Goal: Task Accomplishment & Management: Manage account settings

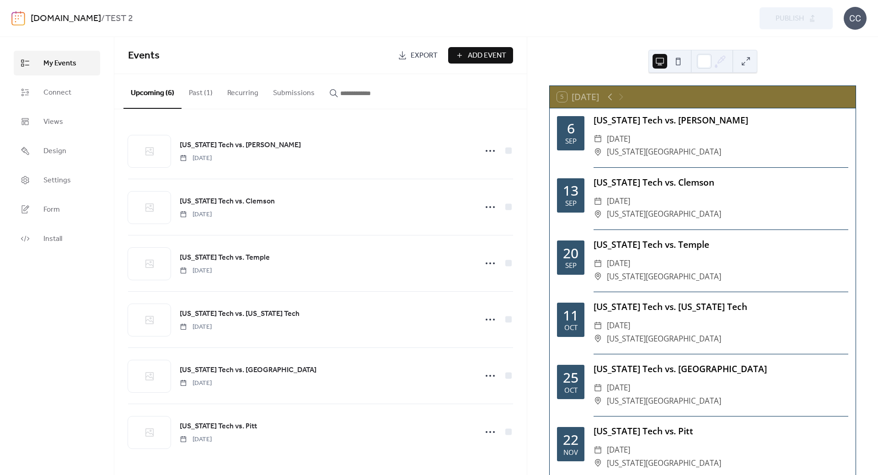
click at [53, 17] on link "[DOMAIN_NAME]" at bounding box center [66, 18] width 70 height 17
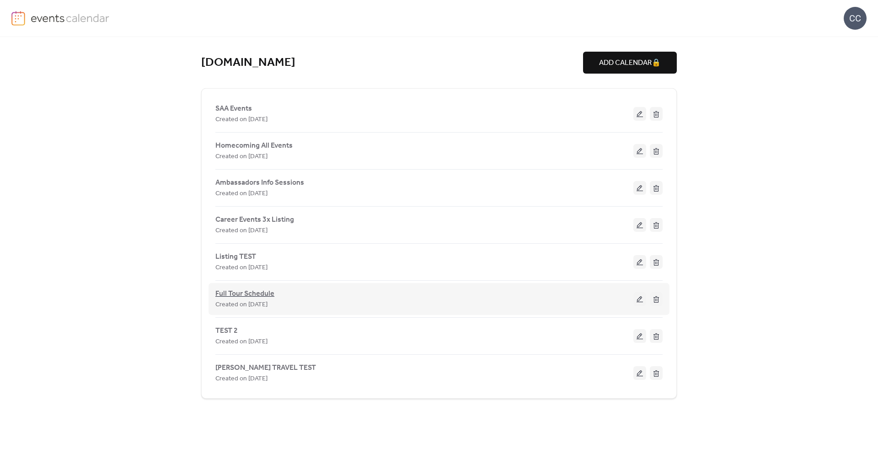
click at [234, 293] on span "Full Tour Schedule" at bounding box center [244, 293] width 59 height 11
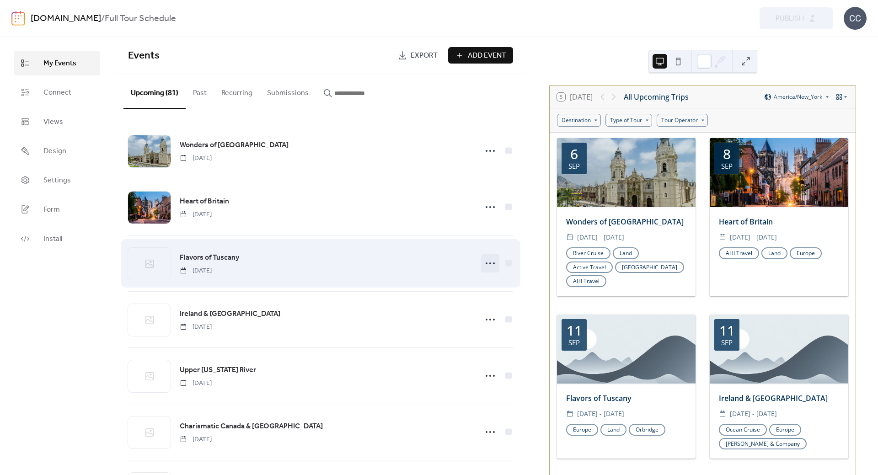
click at [487, 261] on icon at bounding box center [490, 263] width 15 height 15
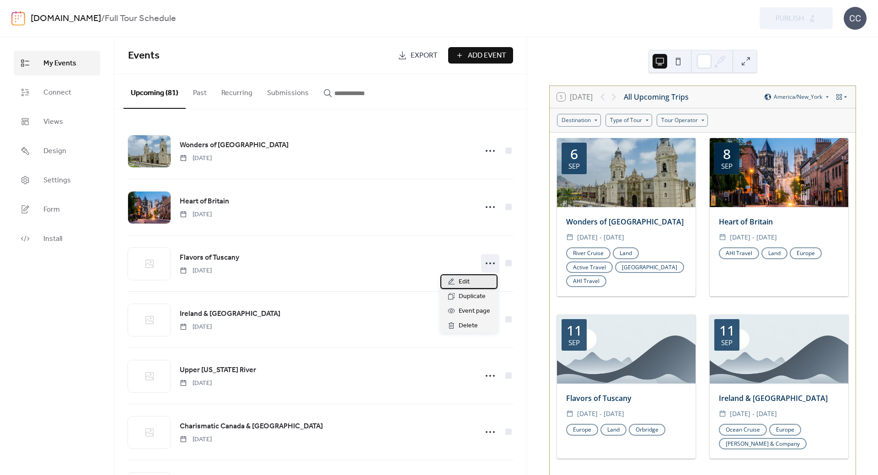
click at [468, 282] on span "Edit" at bounding box center [464, 282] width 11 height 11
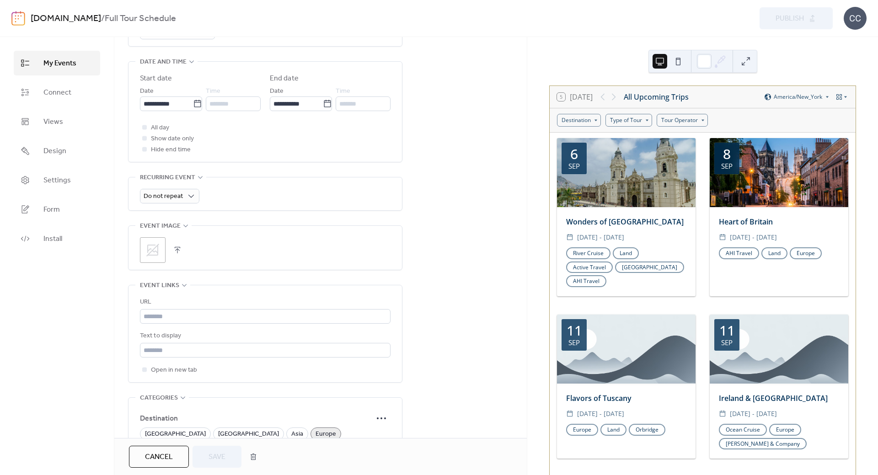
scroll to position [411, 0]
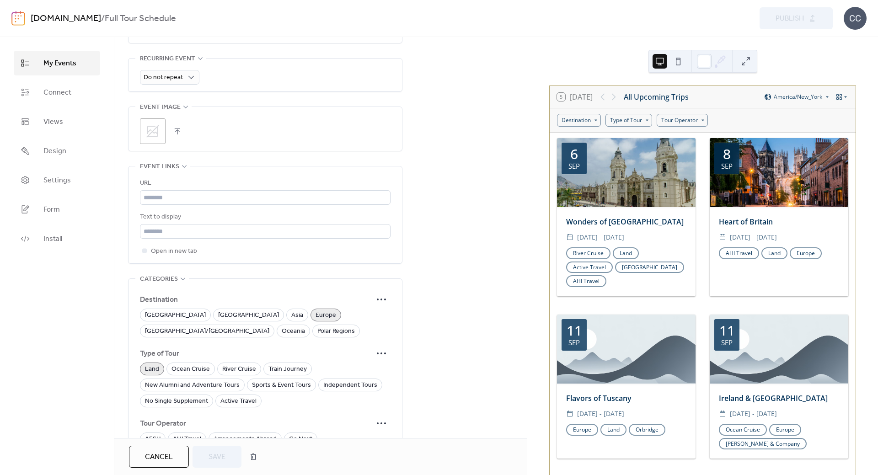
click at [158, 133] on icon at bounding box center [152, 131] width 13 height 13
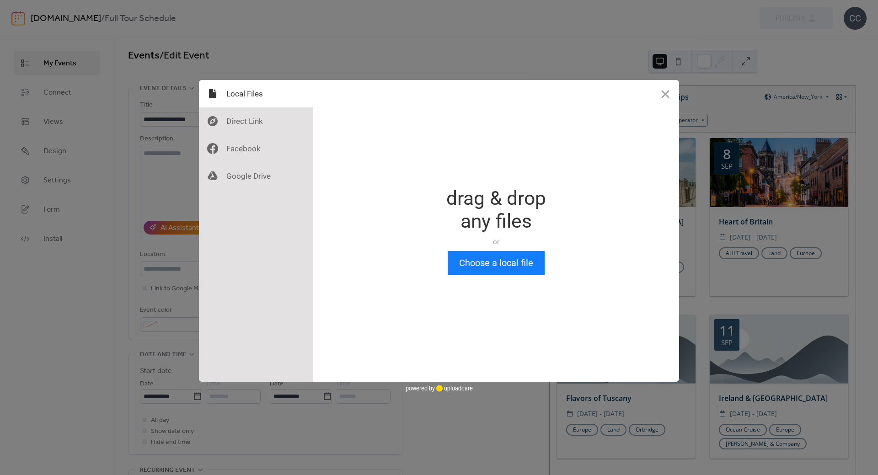
scroll to position [0, 0]
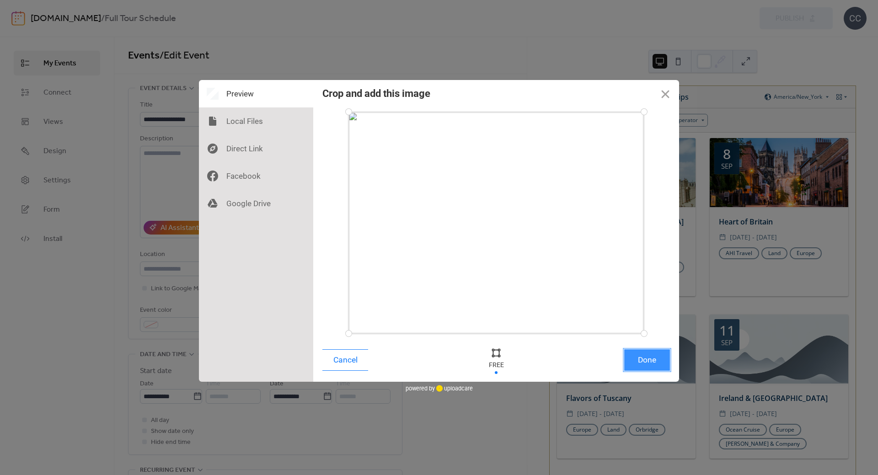
click at [651, 362] on button "Done" at bounding box center [647, 359] width 46 height 21
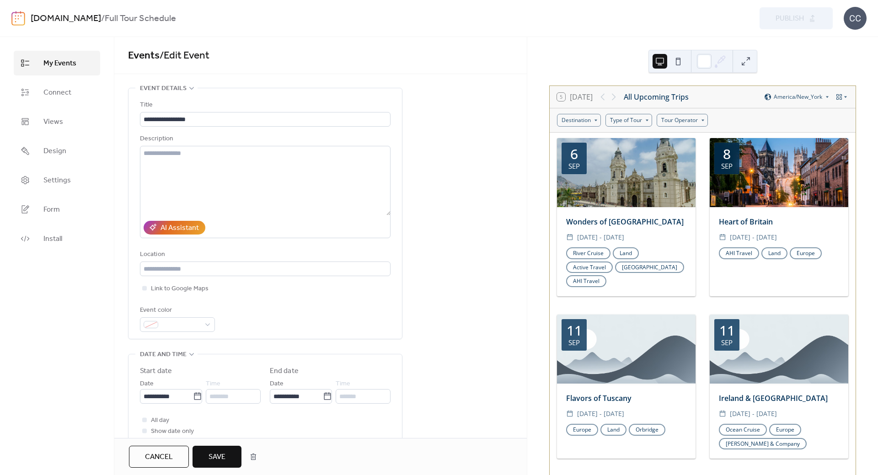
click at [219, 457] on span "Save" at bounding box center [216, 457] width 17 height 11
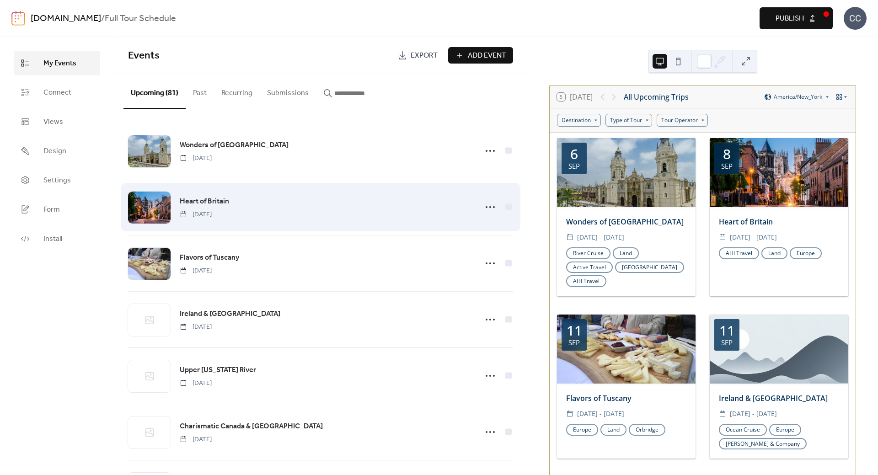
scroll to position [46, 0]
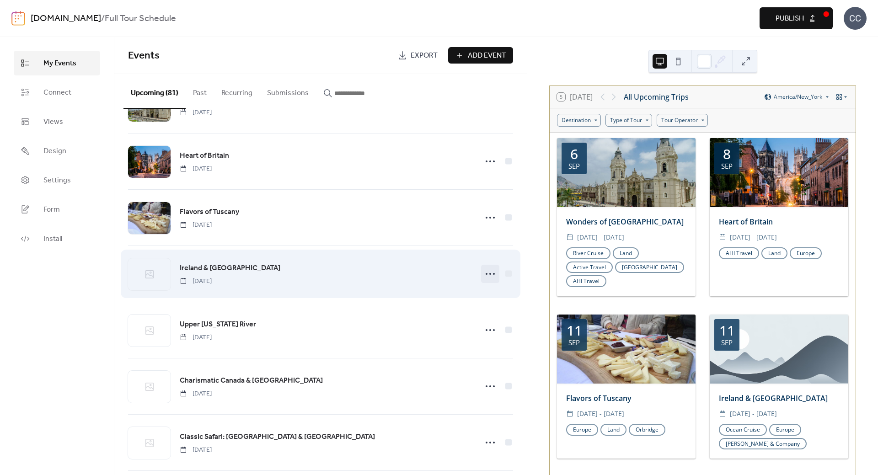
click at [489, 274] on circle at bounding box center [490, 274] width 2 height 2
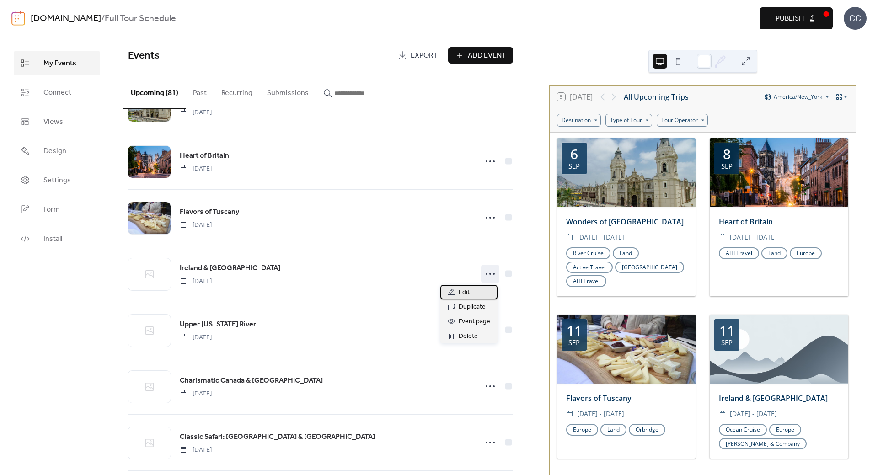
click at [464, 291] on span "Edit" at bounding box center [464, 292] width 11 height 11
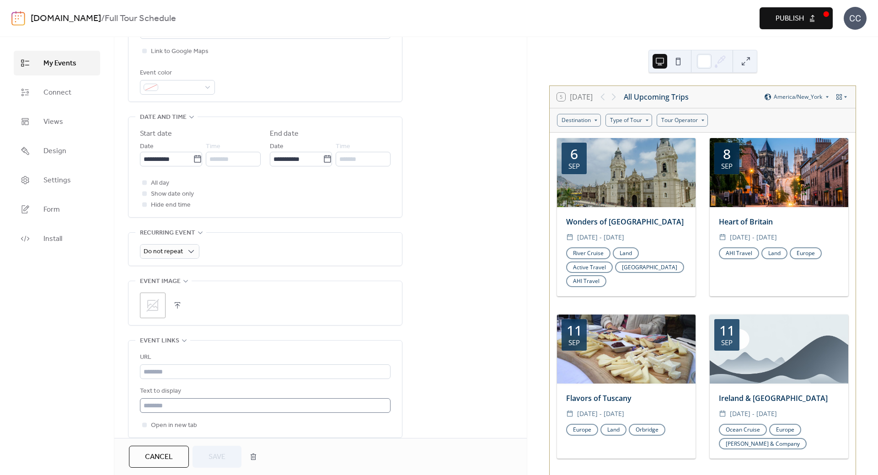
scroll to position [320, 0]
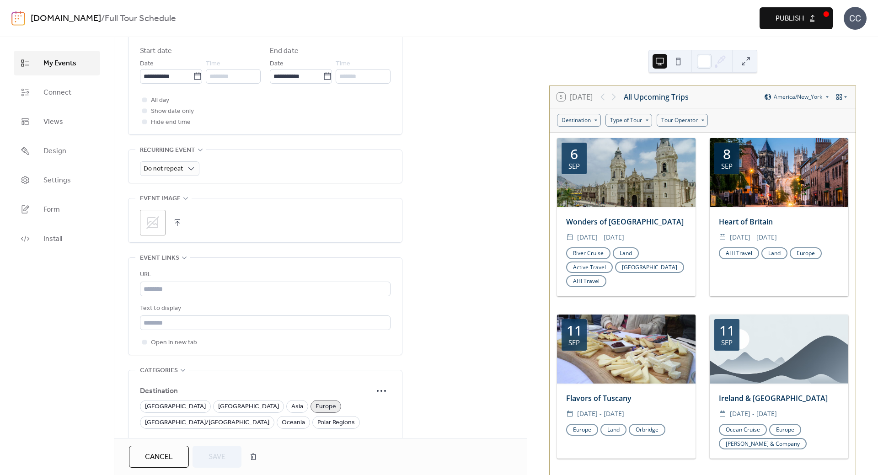
click at [155, 230] on icon at bounding box center [152, 222] width 15 height 15
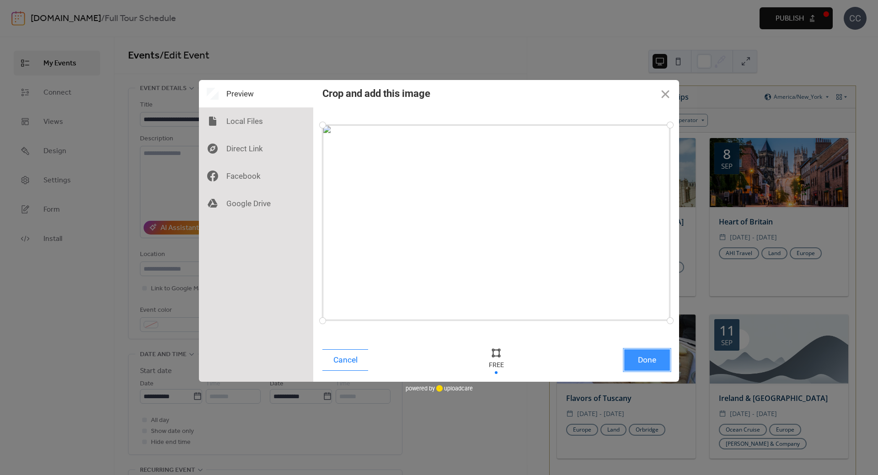
click at [644, 360] on button "Done" at bounding box center [647, 359] width 46 height 21
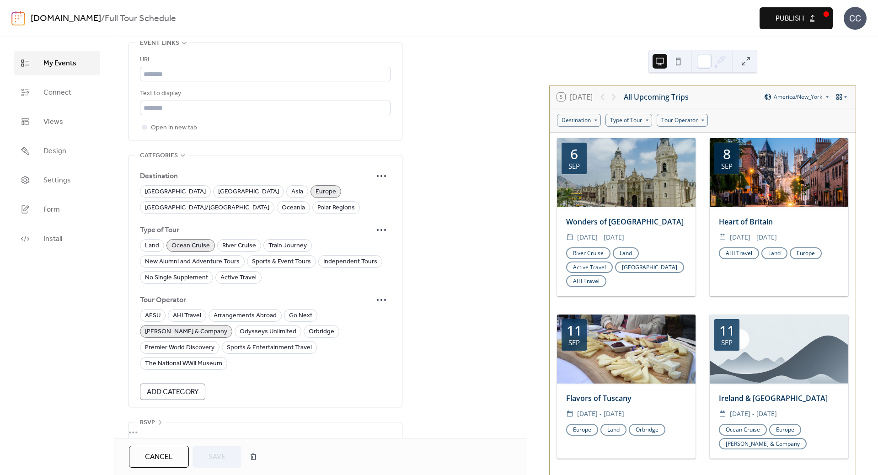
scroll to position [398, 0]
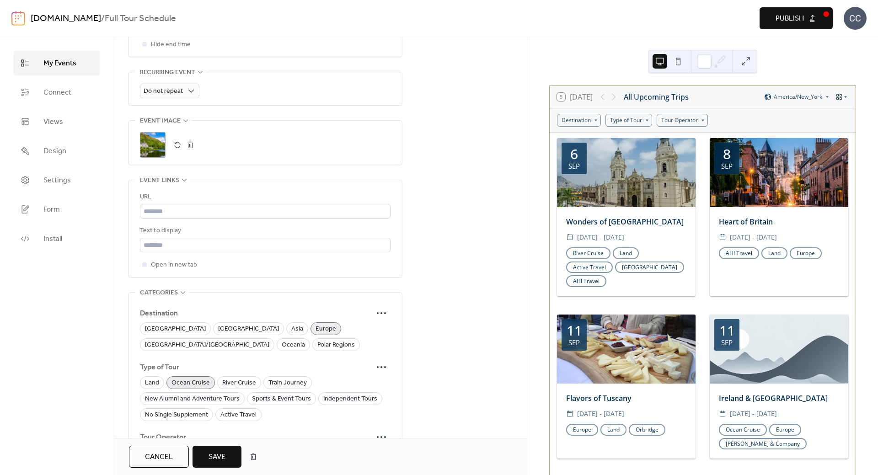
click at [224, 454] on span "Save" at bounding box center [216, 457] width 17 height 11
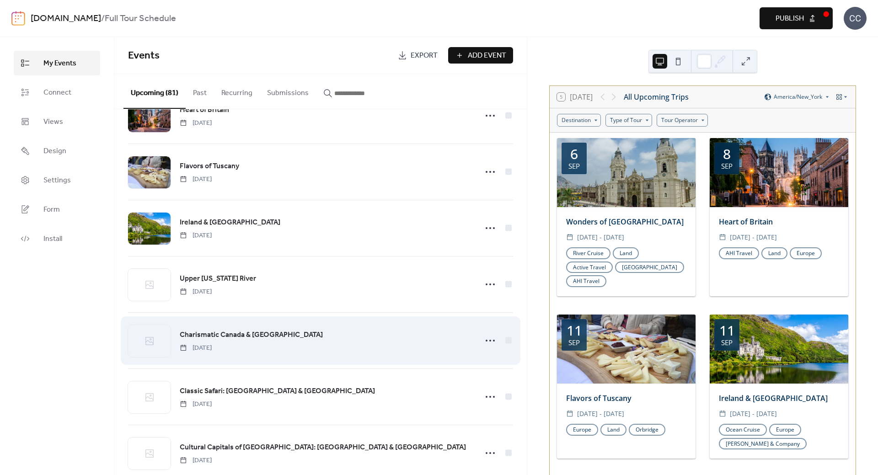
scroll to position [183, 0]
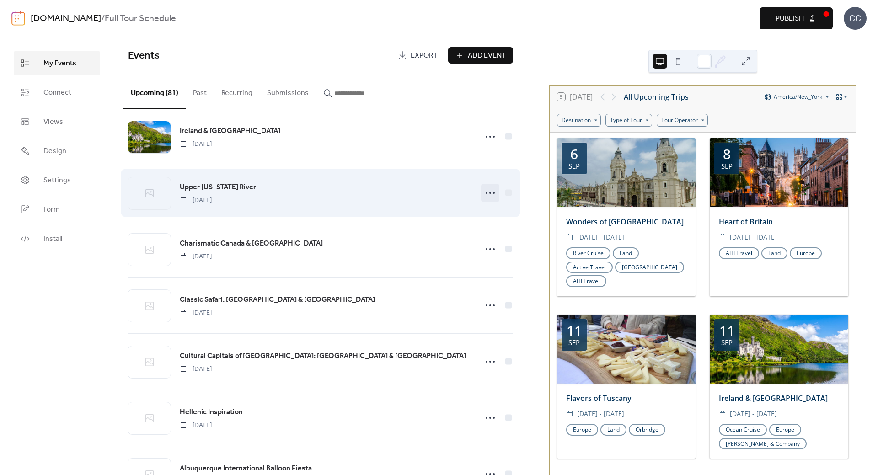
click at [493, 193] on circle at bounding box center [494, 193] width 2 height 2
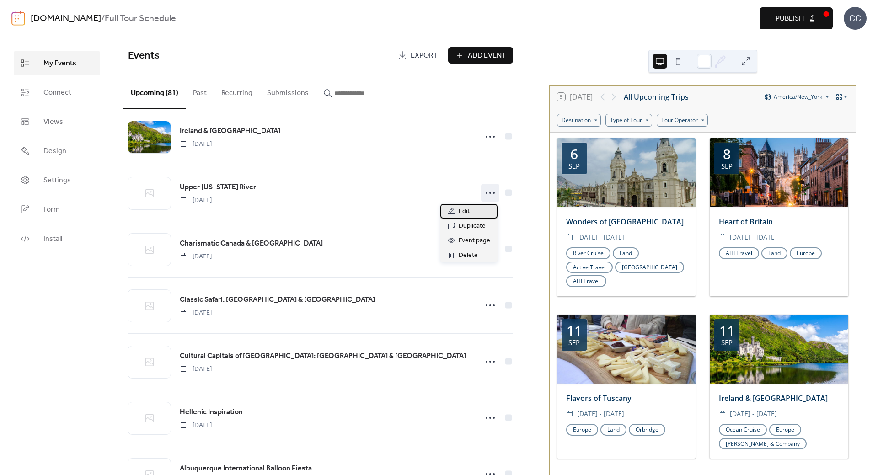
click at [464, 211] on span "Edit" at bounding box center [464, 211] width 11 height 11
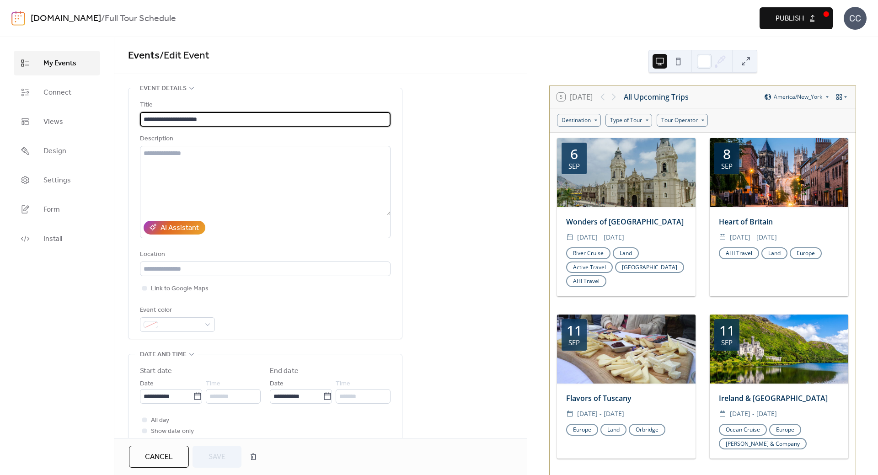
scroll to position [229, 0]
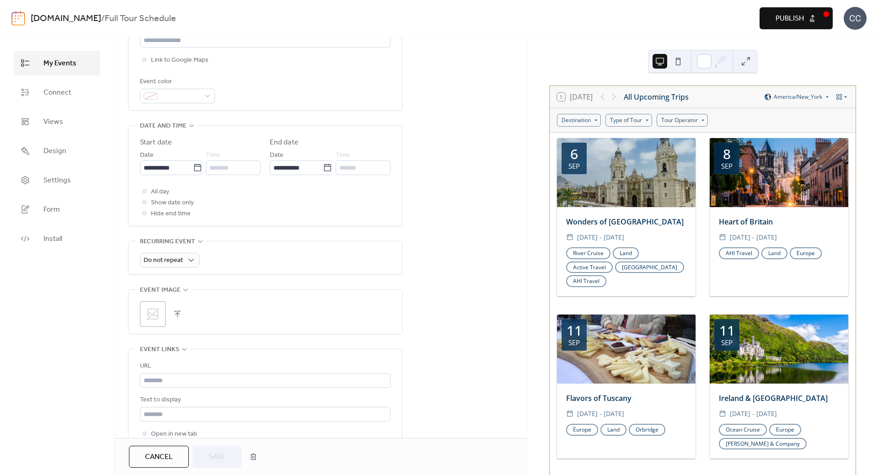
click at [151, 311] on icon at bounding box center [152, 314] width 15 height 15
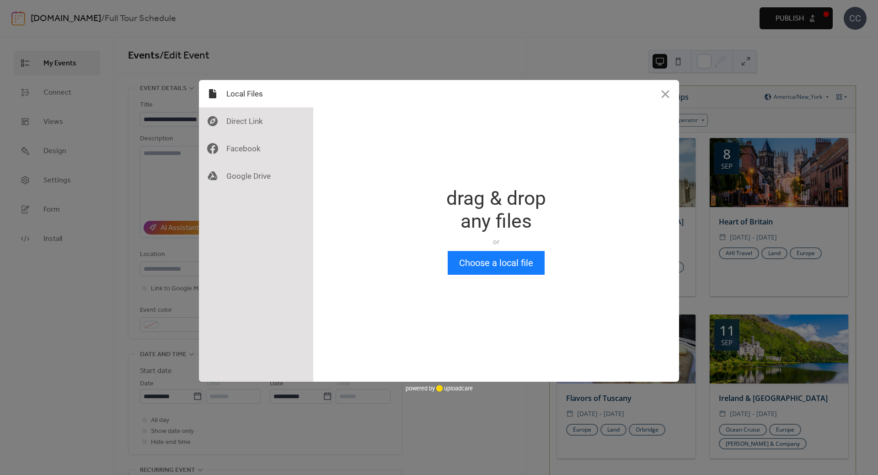
scroll to position [0, 0]
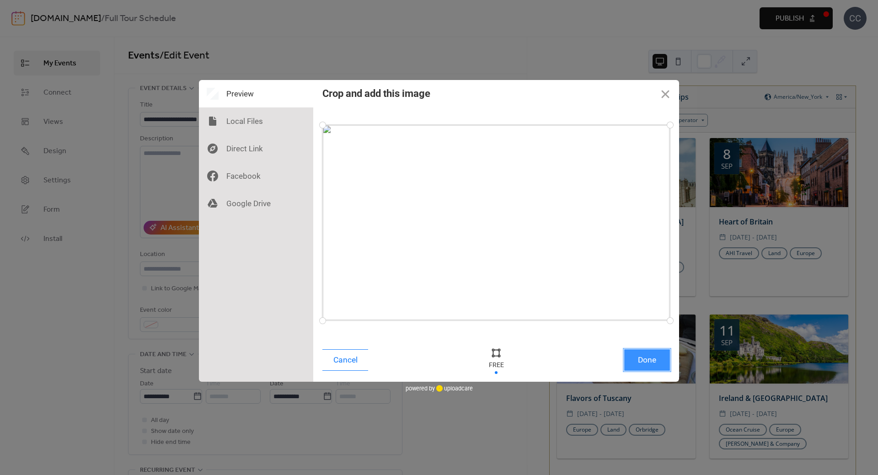
click at [653, 362] on button "Done" at bounding box center [647, 359] width 46 height 21
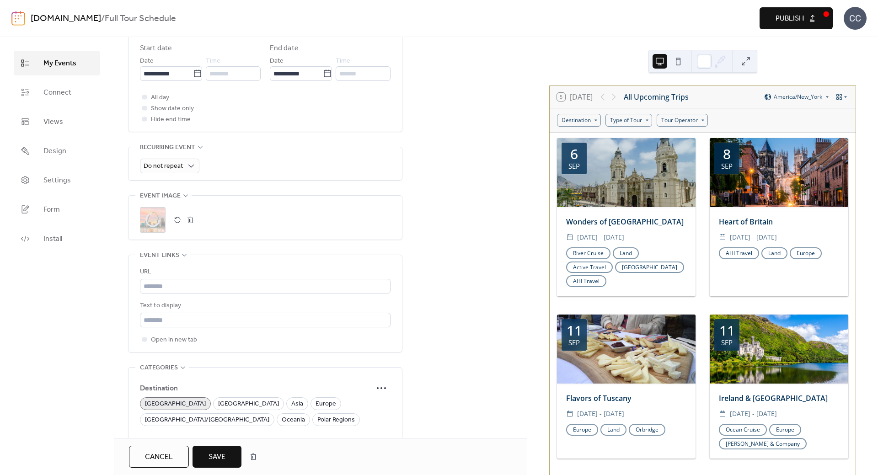
scroll to position [411, 0]
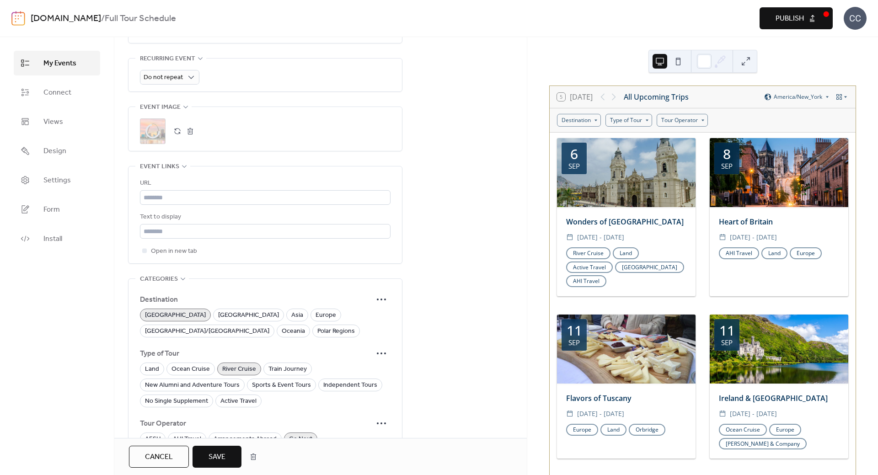
click at [215, 455] on span "Save" at bounding box center [216, 457] width 17 height 11
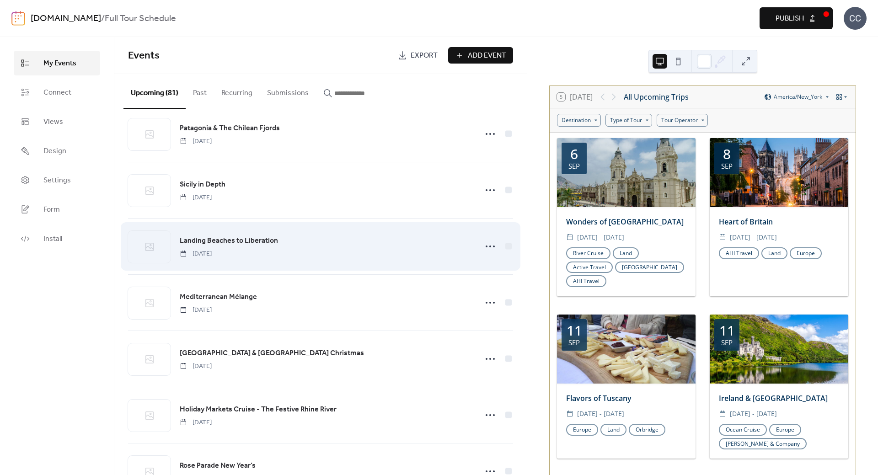
scroll to position [869, 0]
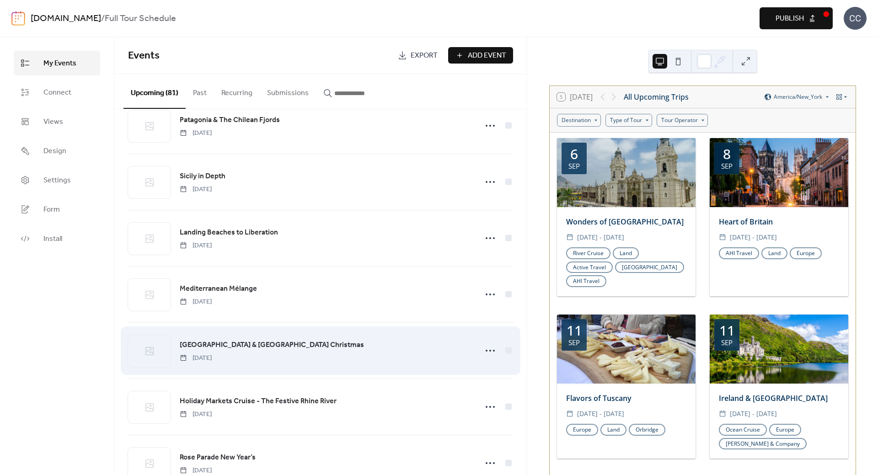
drag, startPoint x: 390, startPoint y: 302, endPoint x: 227, endPoint y: 324, distance: 165.2
click at [79, 351] on div "My Events Connect Views Design Settings Form Install" at bounding box center [57, 256] width 114 height 438
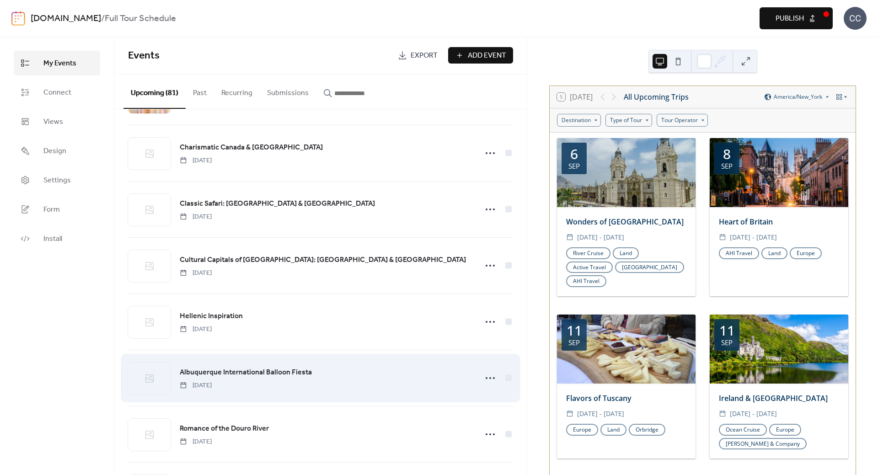
scroll to position [160, 0]
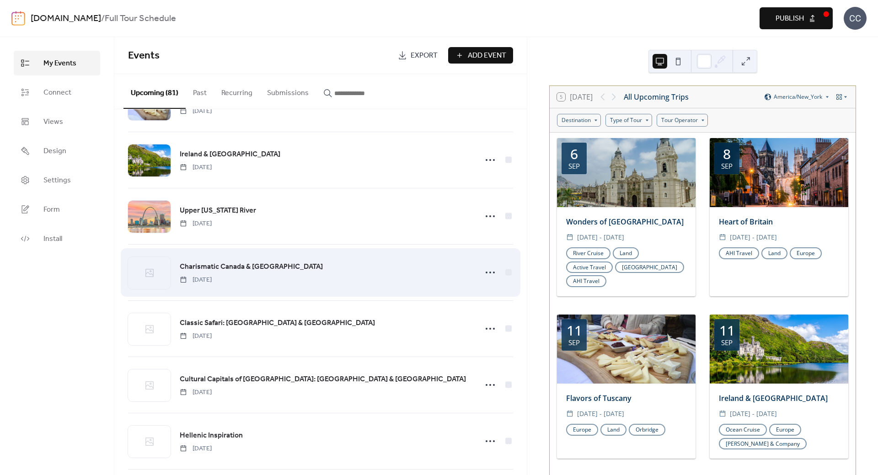
click at [230, 269] on span "Charismatic Canada & [GEOGRAPHIC_DATA]" at bounding box center [251, 267] width 143 height 11
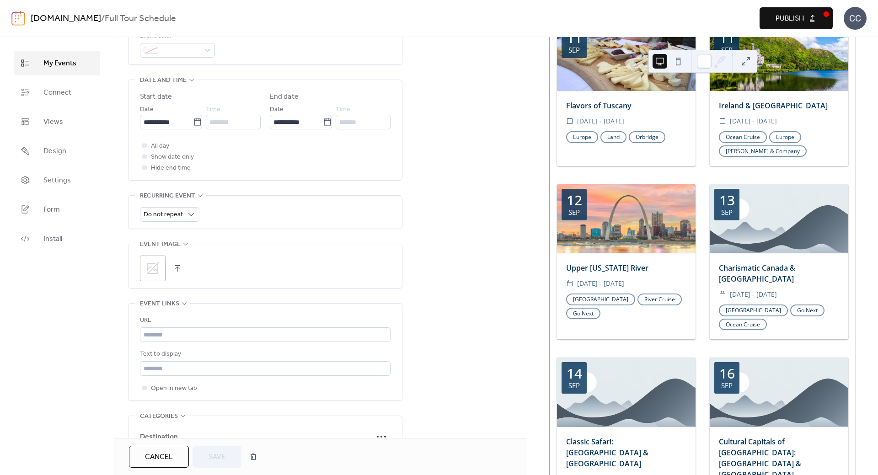
scroll to position [366, 0]
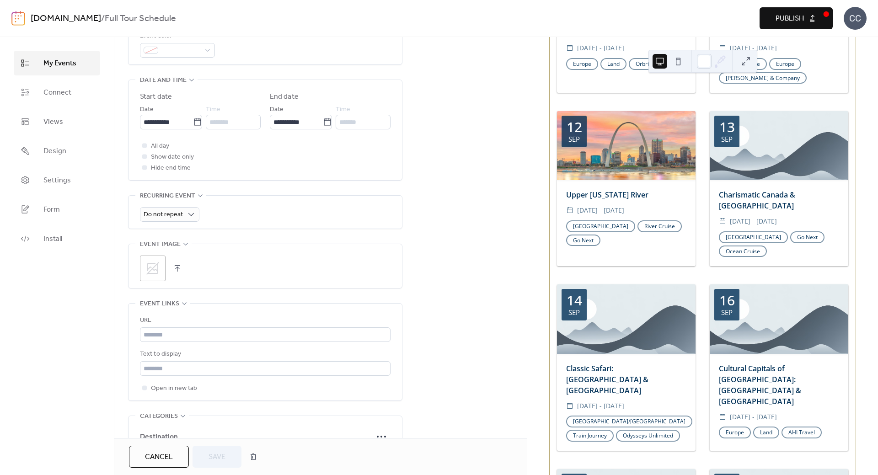
click at [157, 270] on icon at bounding box center [152, 268] width 13 height 13
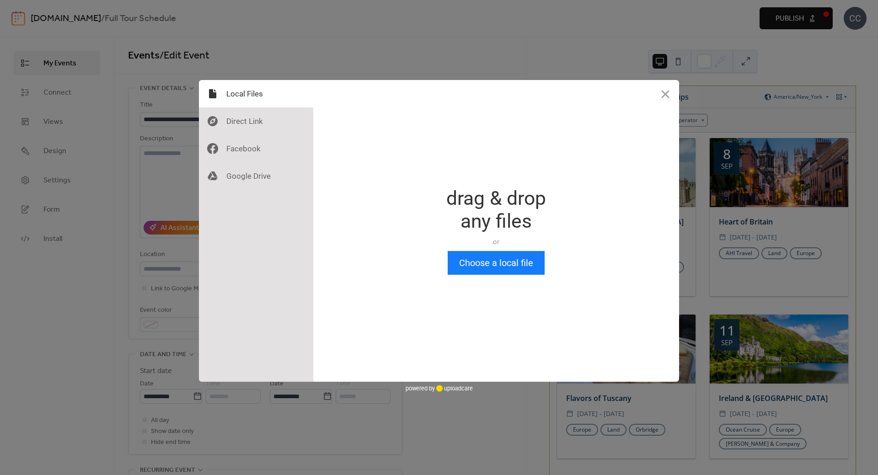
scroll to position [0, 0]
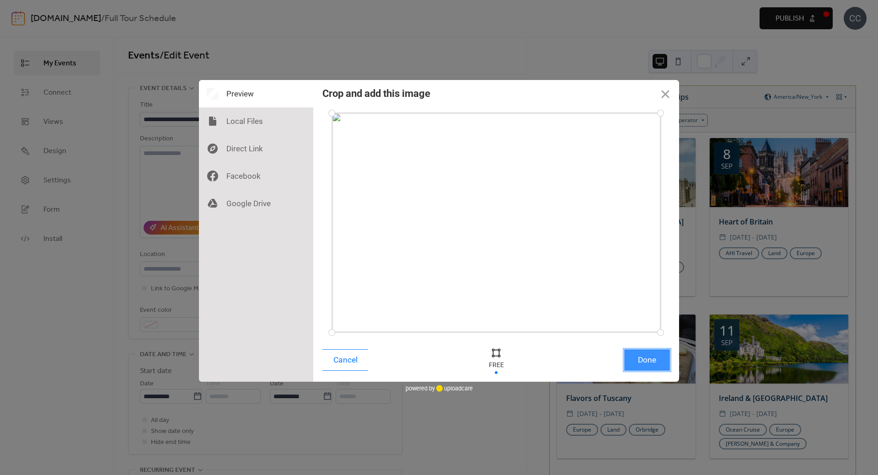
click at [654, 357] on button "Done" at bounding box center [647, 359] width 46 height 21
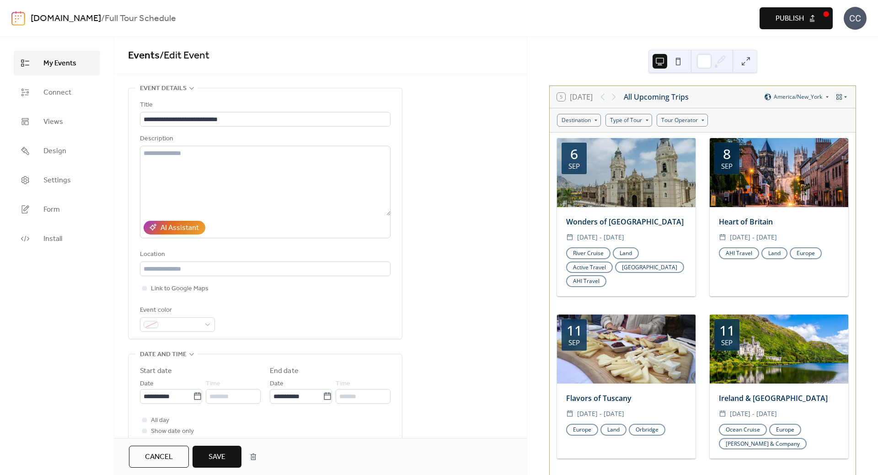
click at [221, 457] on span "Save" at bounding box center [216, 457] width 17 height 11
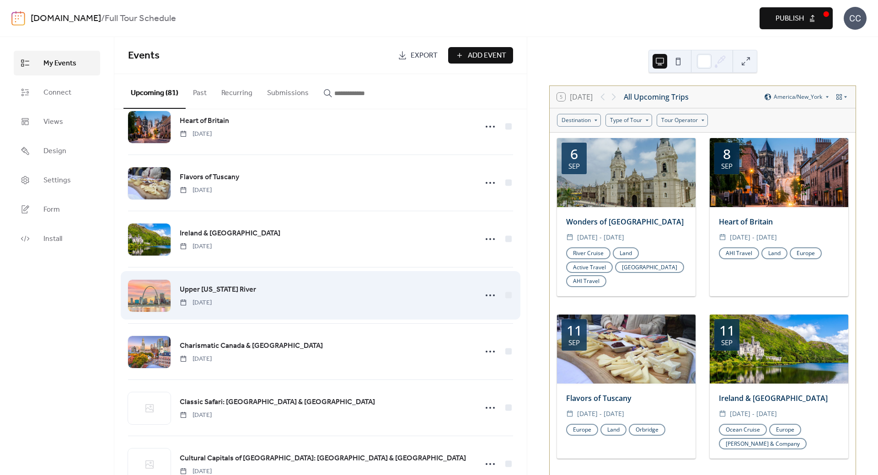
scroll to position [229, 0]
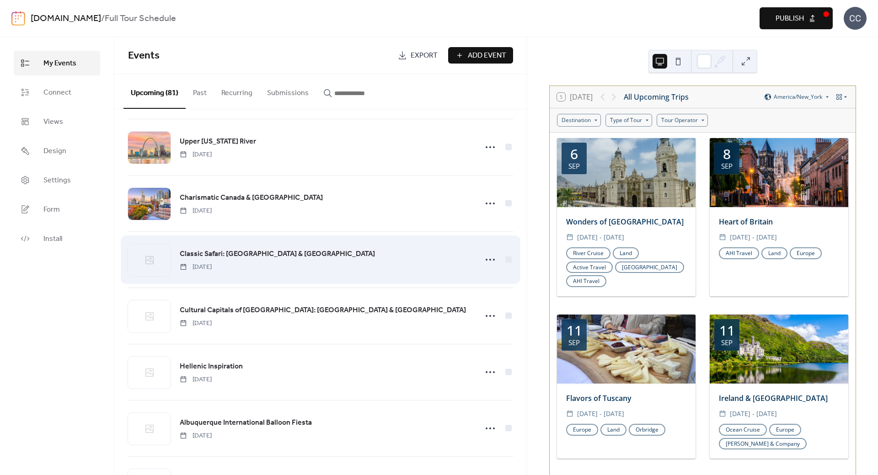
click at [227, 256] on span "Classic Safari: [GEOGRAPHIC_DATA] & [GEOGRAPHIC_DATA]" at bounding box center [277, 254] width 195 height 11
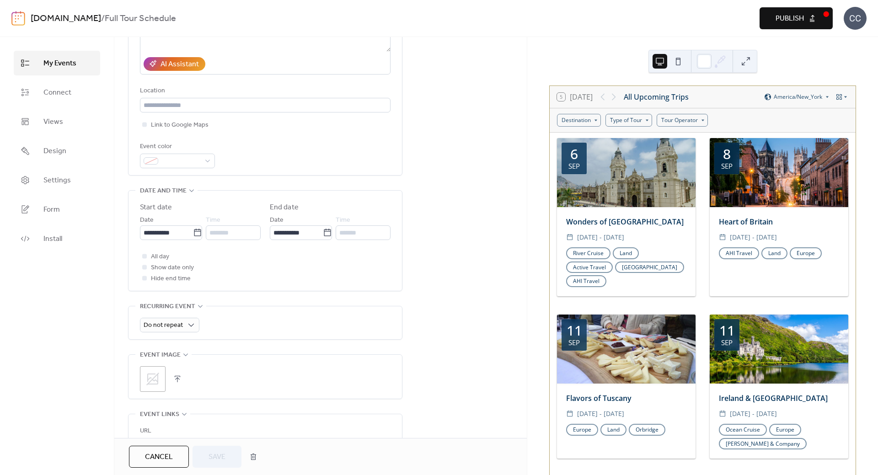
scroll to position [229, 0]
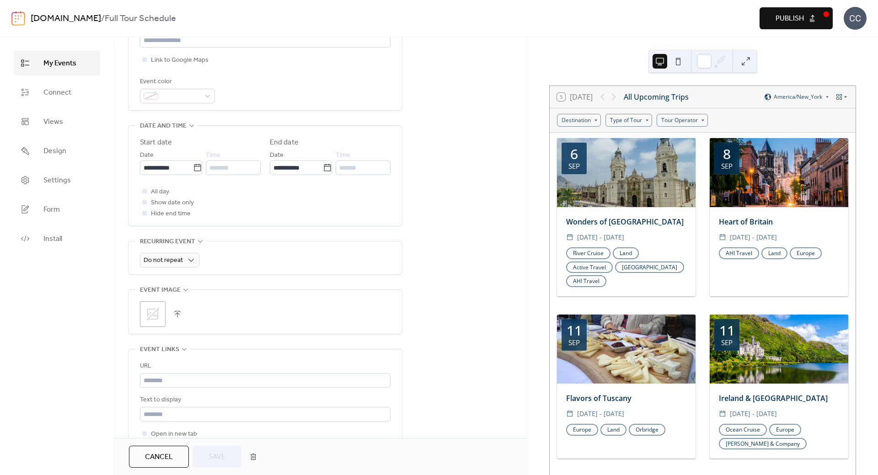
click at [156, 310] on icon at bounding box center [152, 314] width 13 height 13
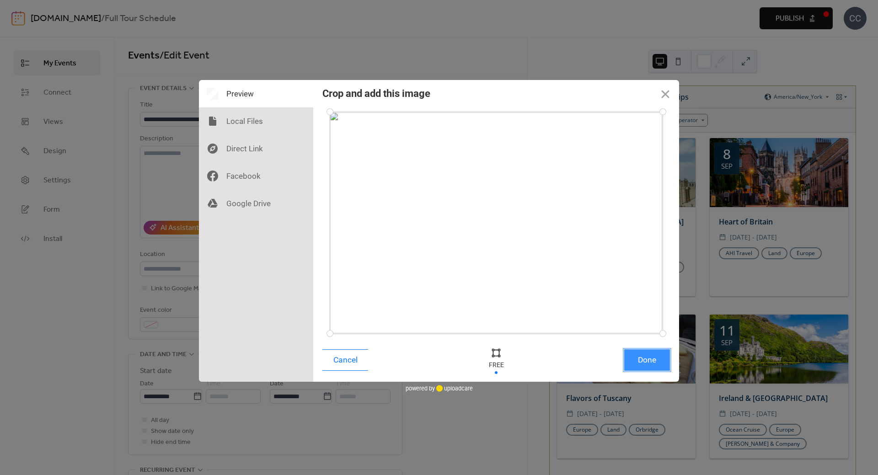
click at [653, 358] on button "Done" at bounding box center [647, 359] width 46 height 21
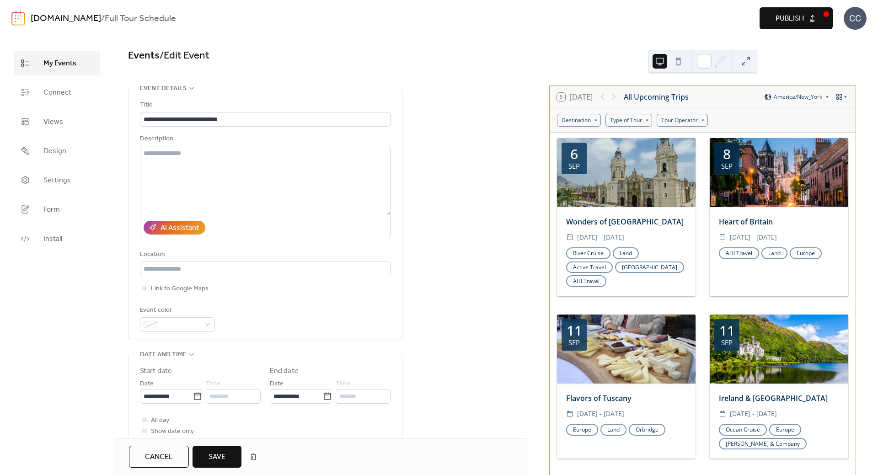
click at [216, 456] on span "Save" at bounding box center [216, 457] width 17 height 11
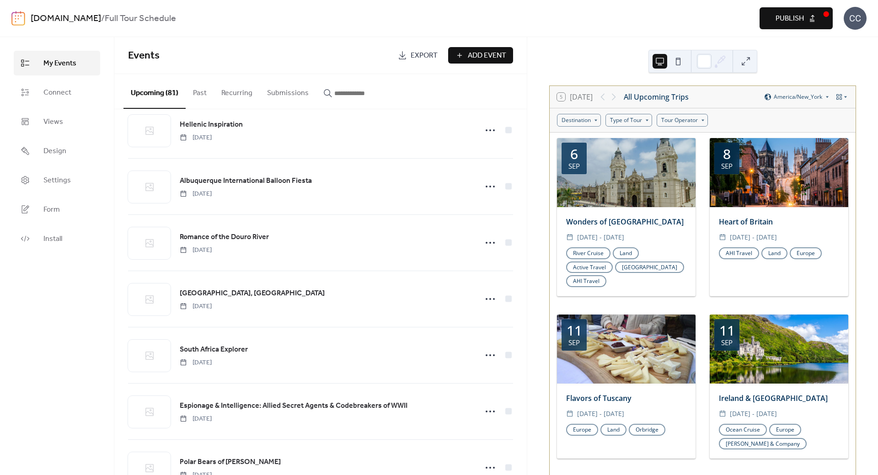
scroll to position [342, 0]
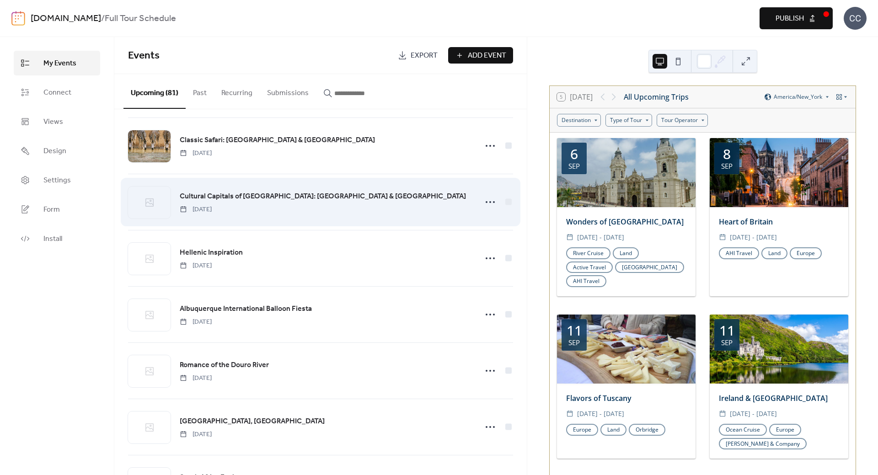
click at [231, 193] on span "Cultural Capitals of [GEOGRAPHIC_DATA]: [GEOGRAPHIC_DATA] & [GEOGRAPHIC_DATA]" at bounding box center [323, 196] width 286 height 11
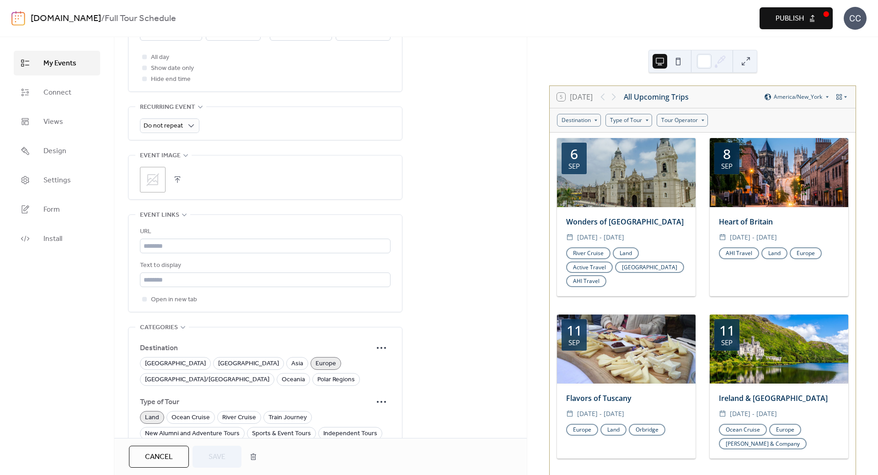
scroll to position [411, 0]
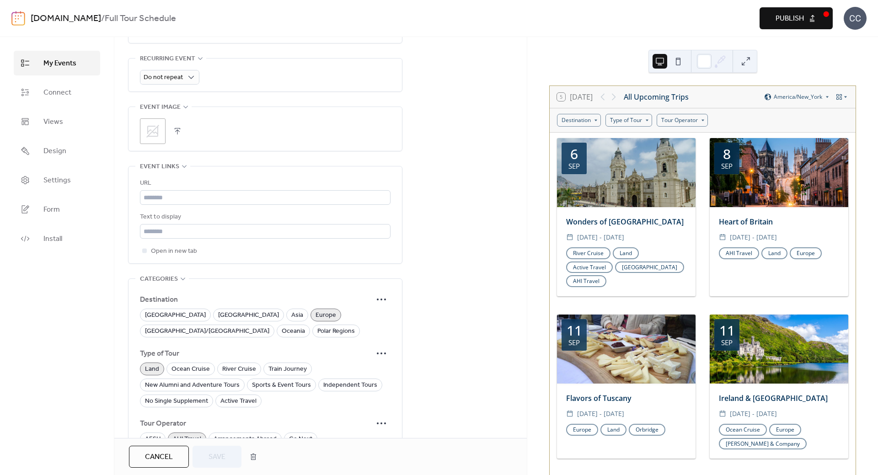
click at [153, 136] on icon at bounding box center [152, 131] width 13 height 13
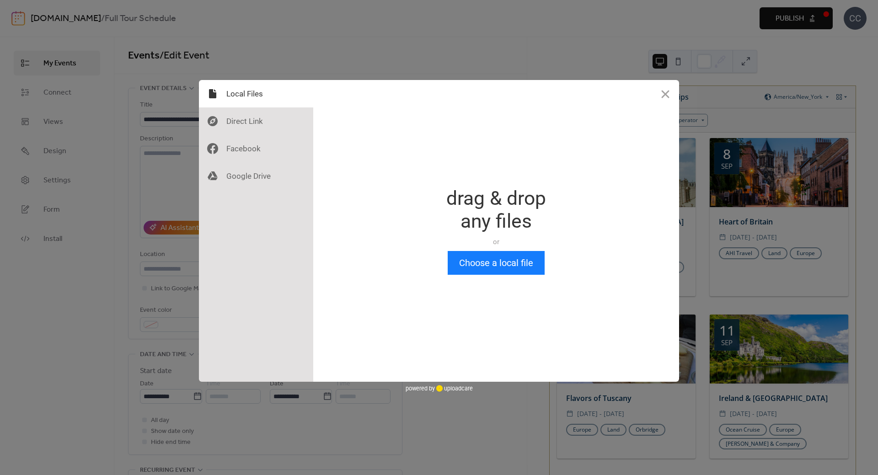
scroll to position [0, 0]
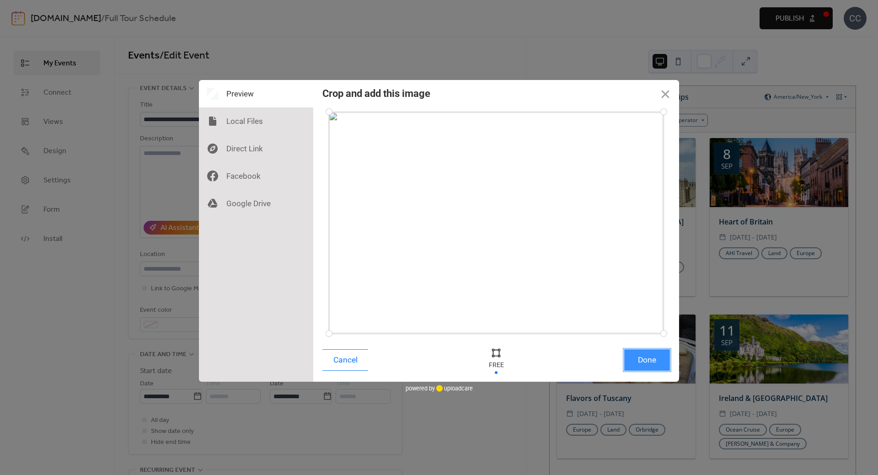
click at [651, 362] on button "Done" at bounding box center [647, 359] width 46 height 21
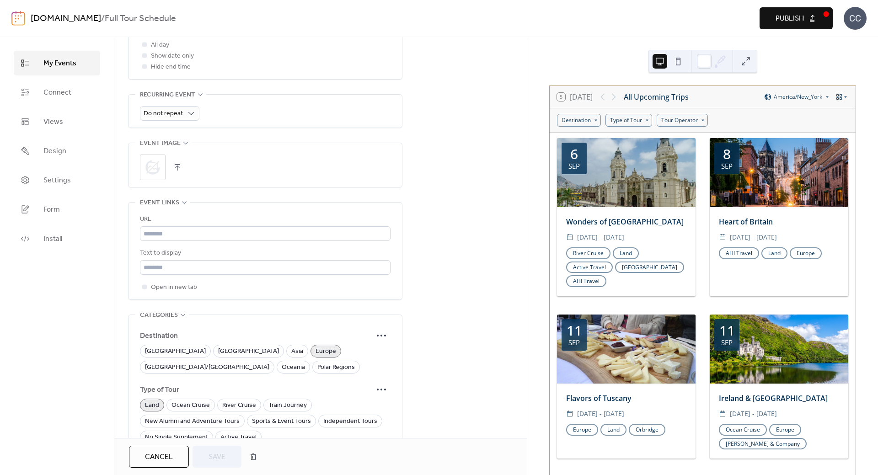
scroll to position [457, 0]
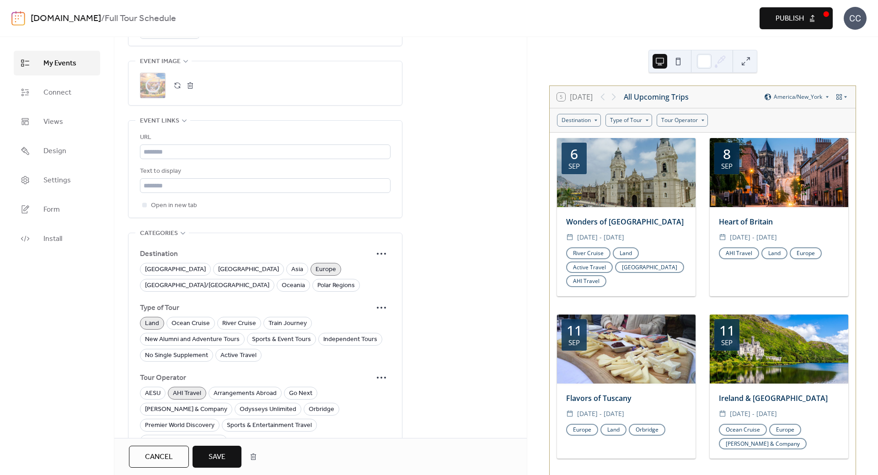
click at [218, 458] on span "Save" at bounding box center [216, 457] width 17 height 11
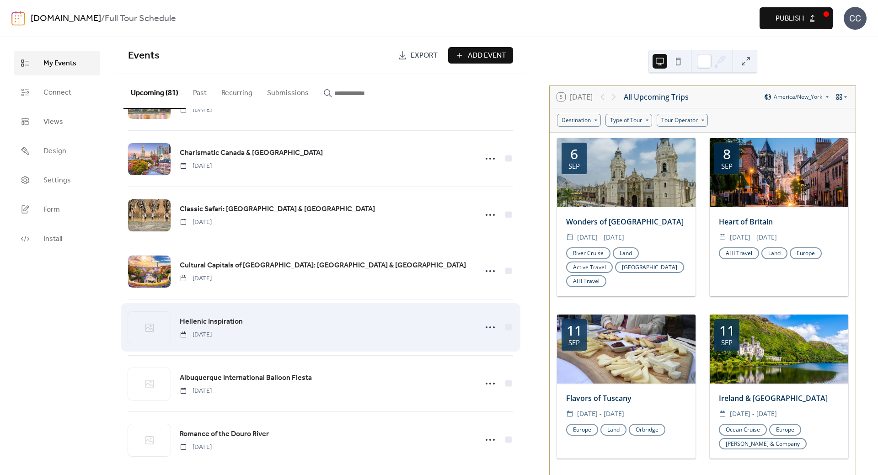
scroll to position [320, 0]
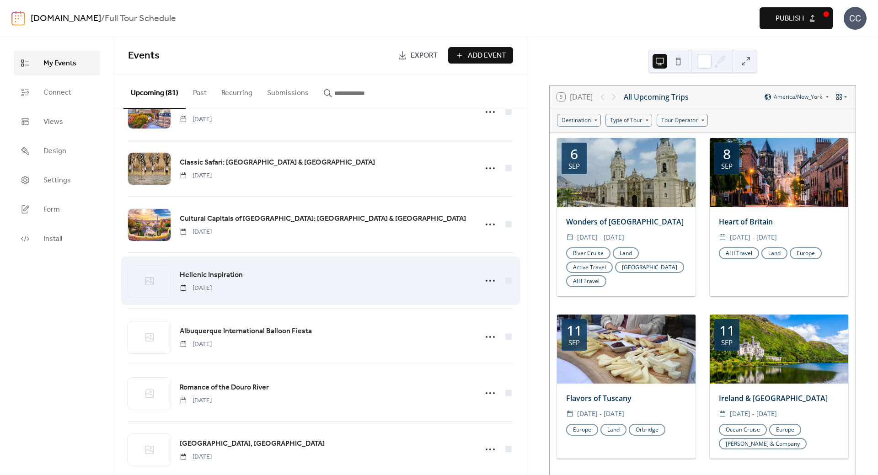
click at [221, 273] on span "Hellenic Inspiration" at bounding box center [211, 275] width 63 height 11
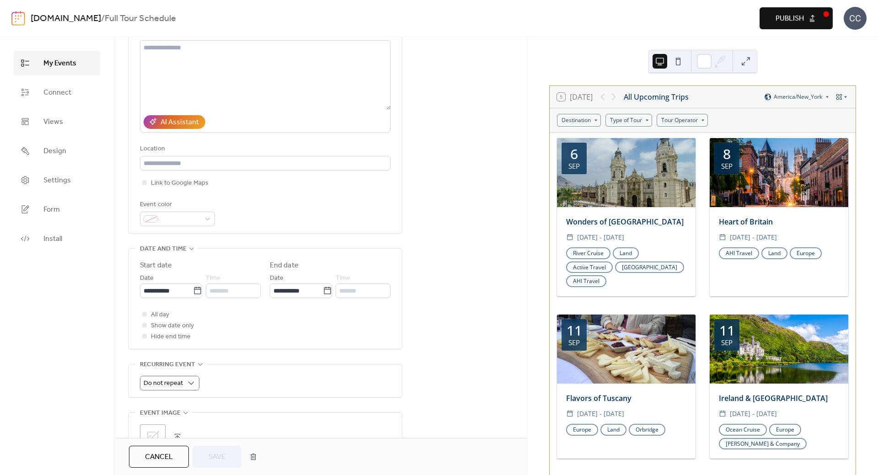
scroll to position [183, 0]
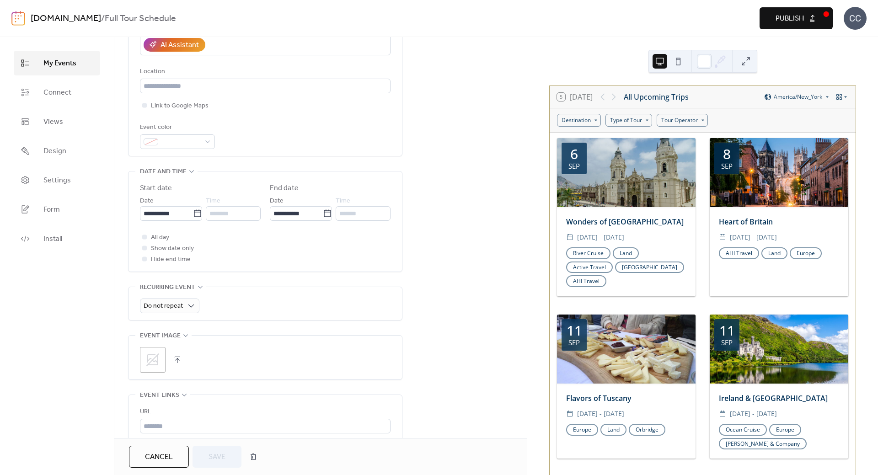
click at [147, 359] on icon at bounding box center [152, 359] width 13 height 13
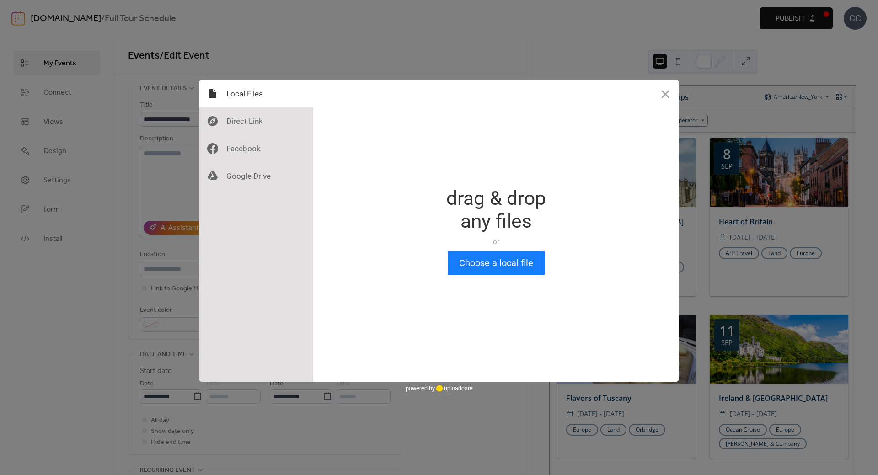
scroll to position [0, 0]
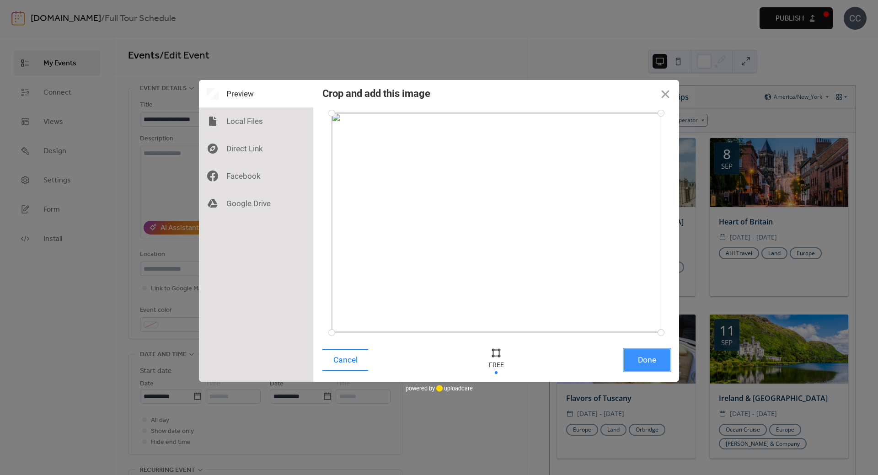
click at [646, 362] on button "Done" at bounding box center [647, 359] width 46 height 21
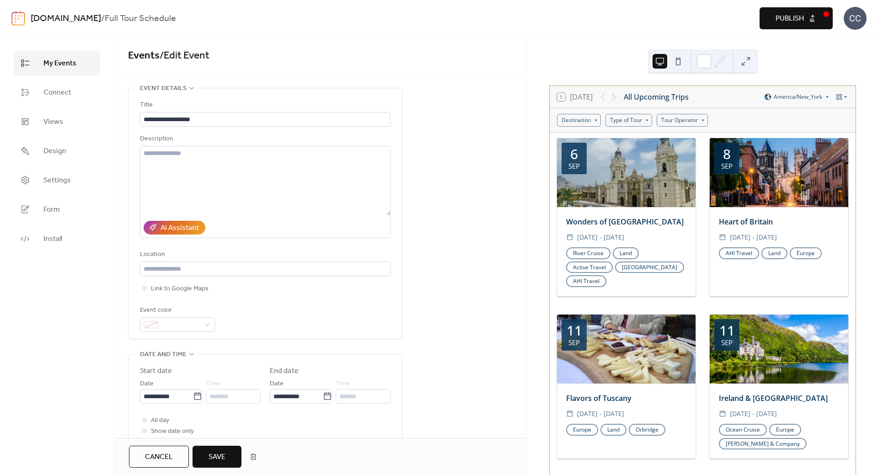
click at [214, 458] on span "Save" at bounding box center [216, 457] width 17 height 11
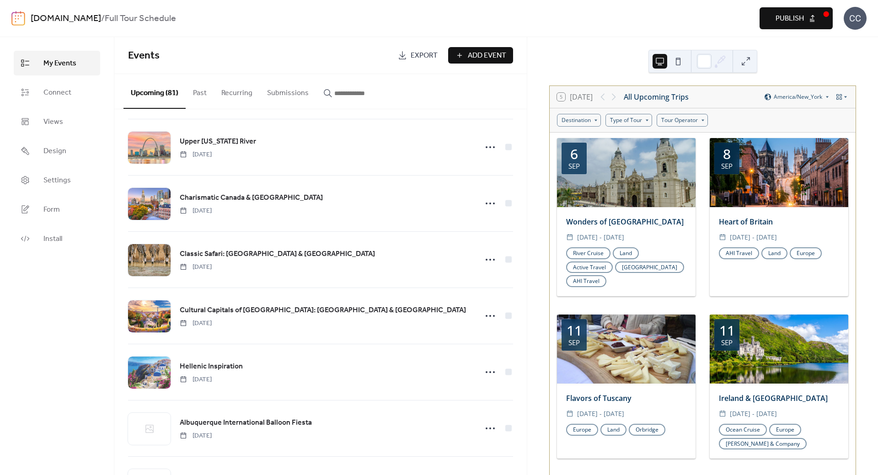
scroll to position [457, 0]
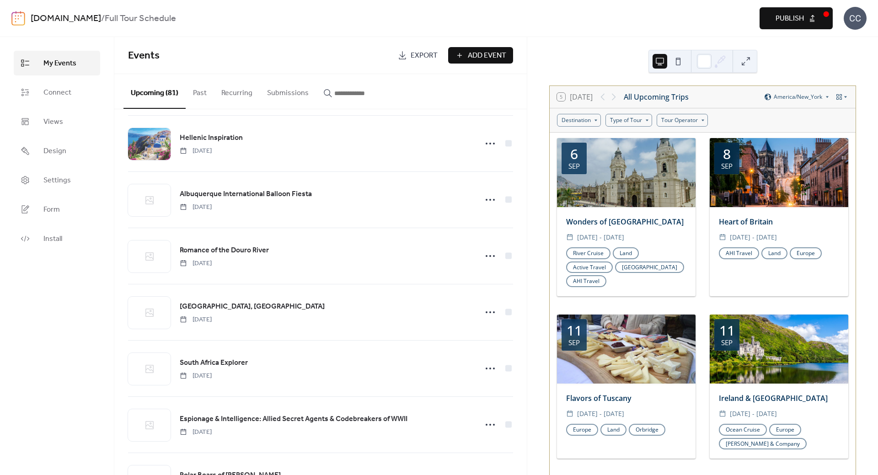
click at [787, 16] on span "Publish" at bounding box center [789, 18] width 28 height 11
click at [64, 242] on link "Install" at bounding box center [57, 238] width 86 height 25
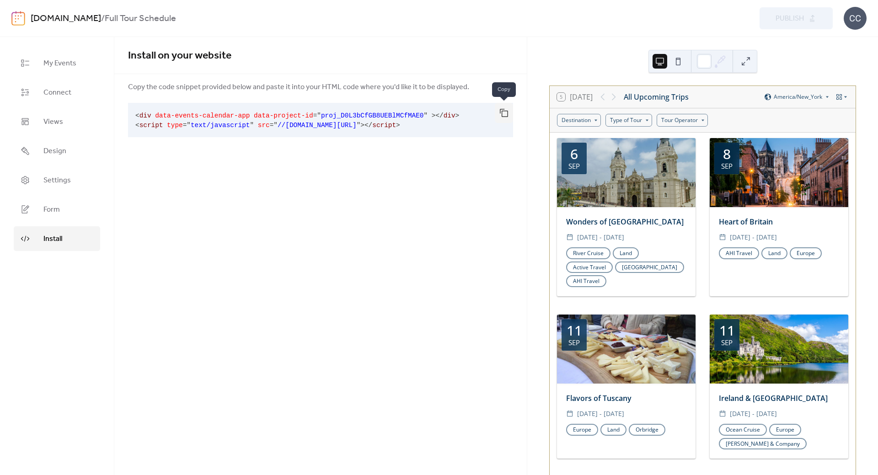
click at [502, 112] on button "button" at bounding box center [504, 113] width 18 height 20
